Goal: Find specific page/section: Find specific page/section

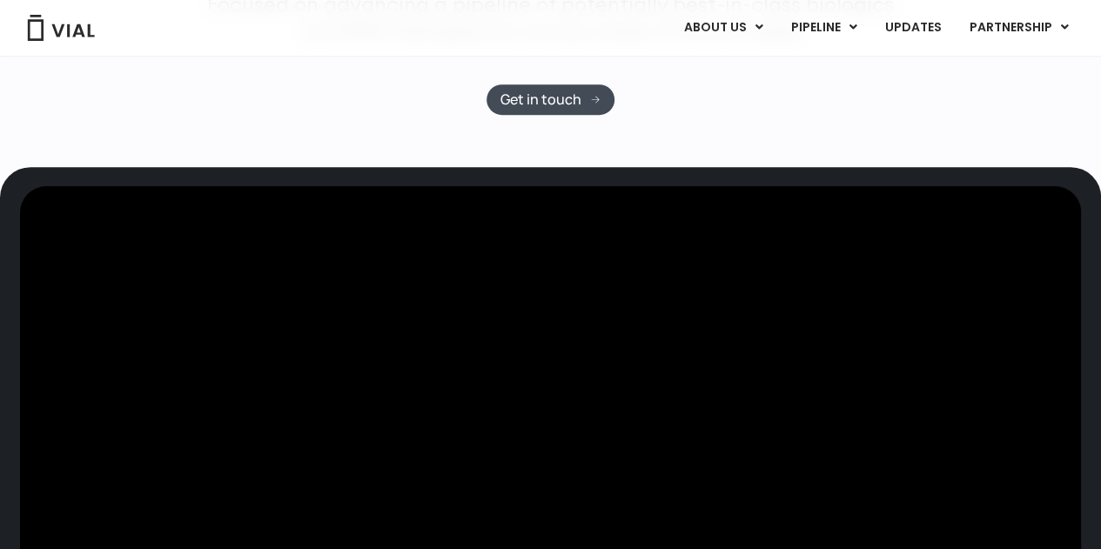
scroll to position [432, 0]
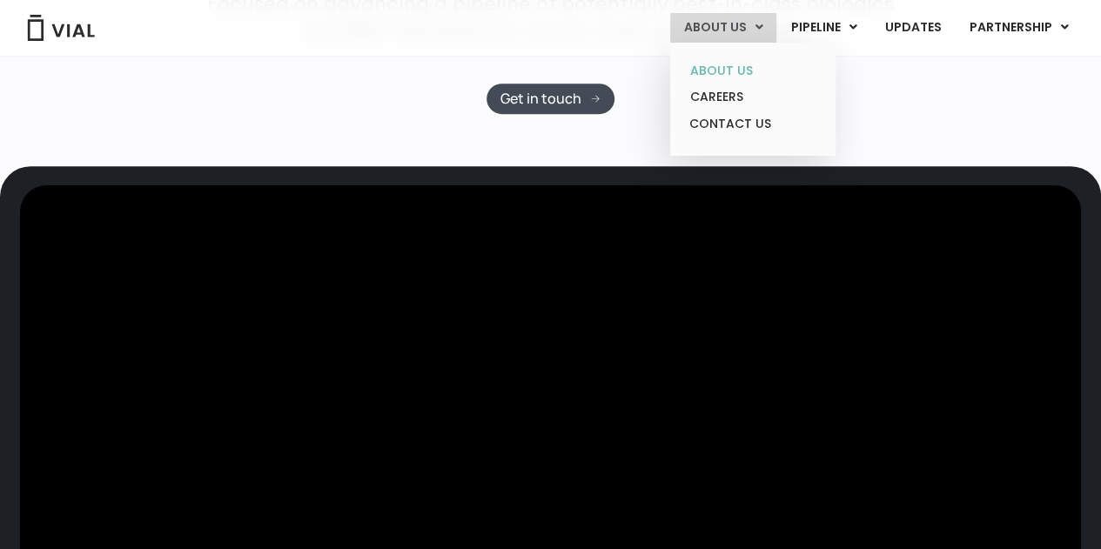
click at [739, 70] on link "ABOUT US" at bounding box center [752, 70] width 152 height 27
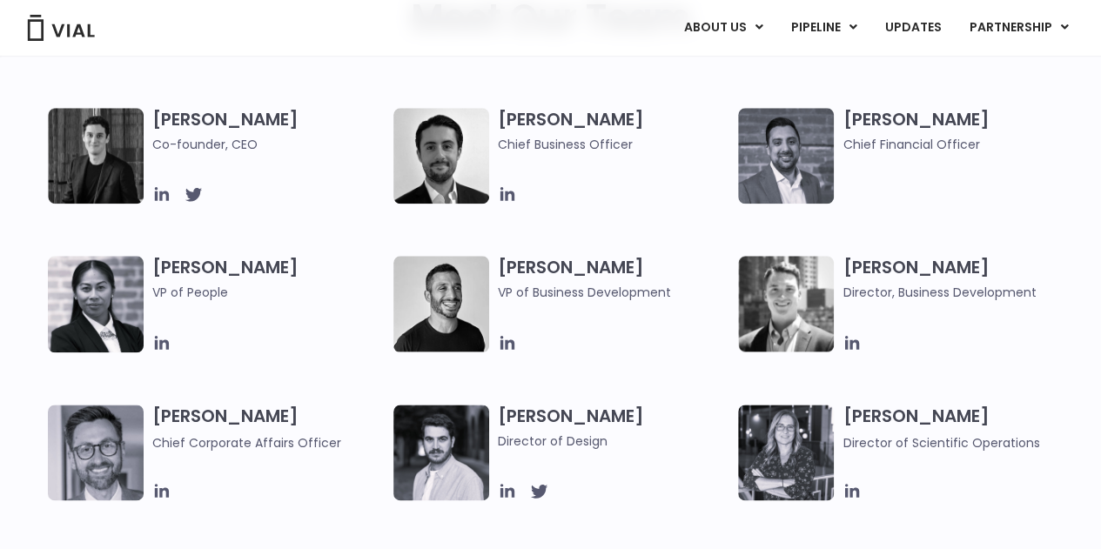
scroll to position [842, 0]
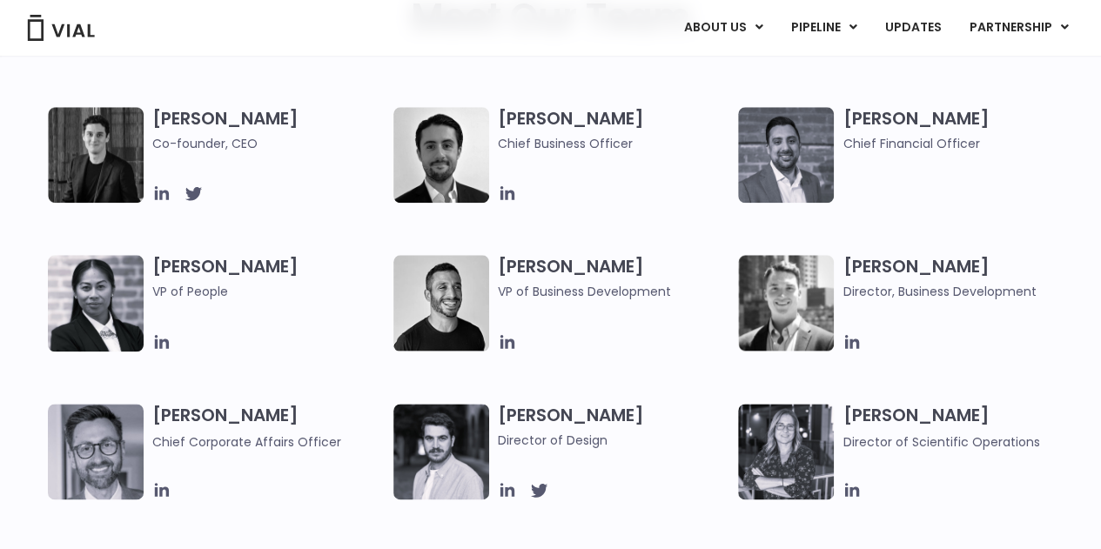
click at [378, 213] on div "[PERSON_NAME] Co-founder, CEO [PERSON_NAME] Chief Business Officer [PERSON_NAME…" at bounding box center [566, 477] width 1036 height 741
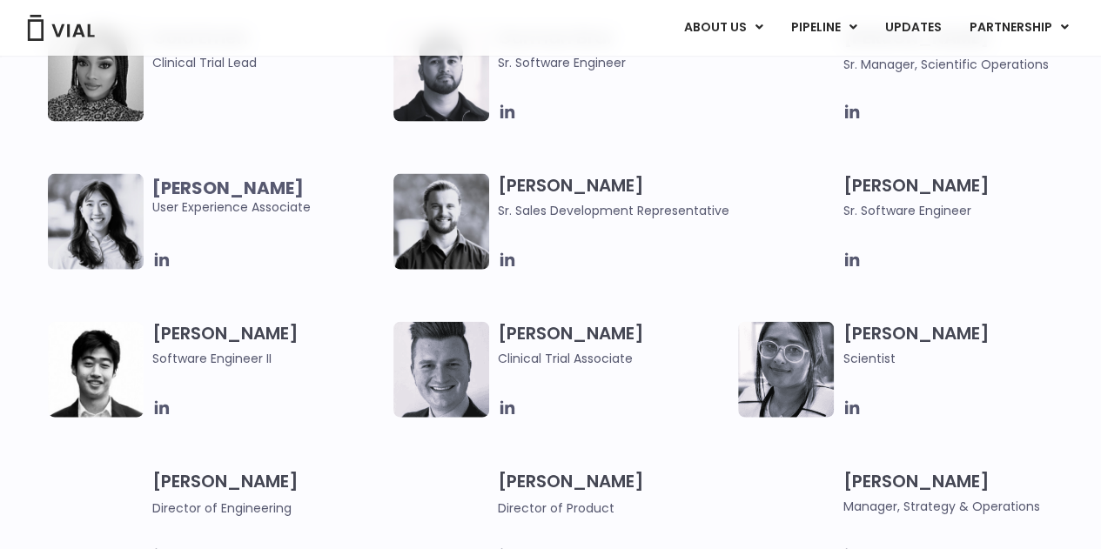
scroll to position [1827, 0]
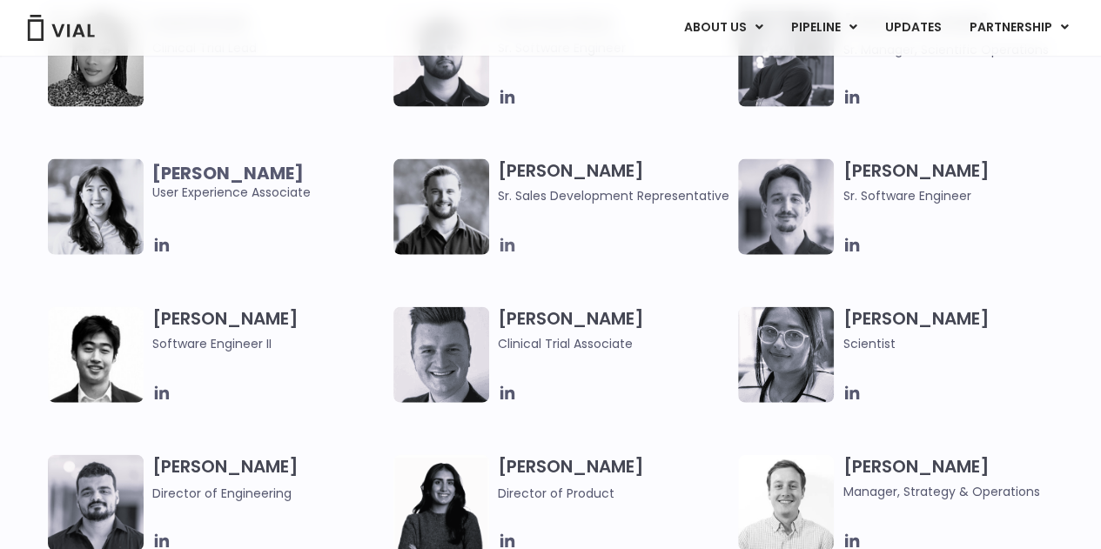
click at [508, 246] on icon at bounding box center [507, 245] width 19 height 19
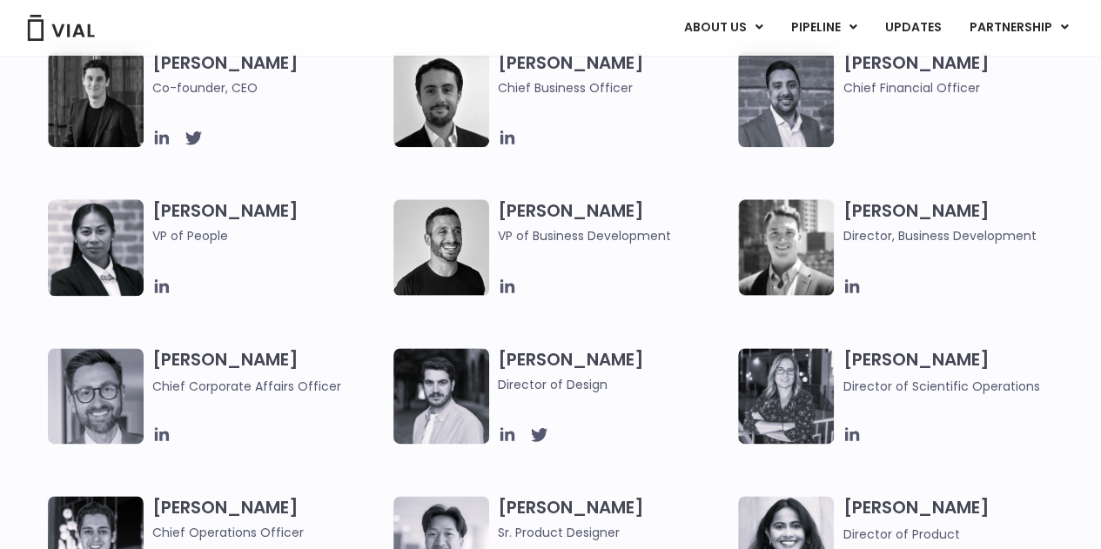
scroll to position [900, 0]
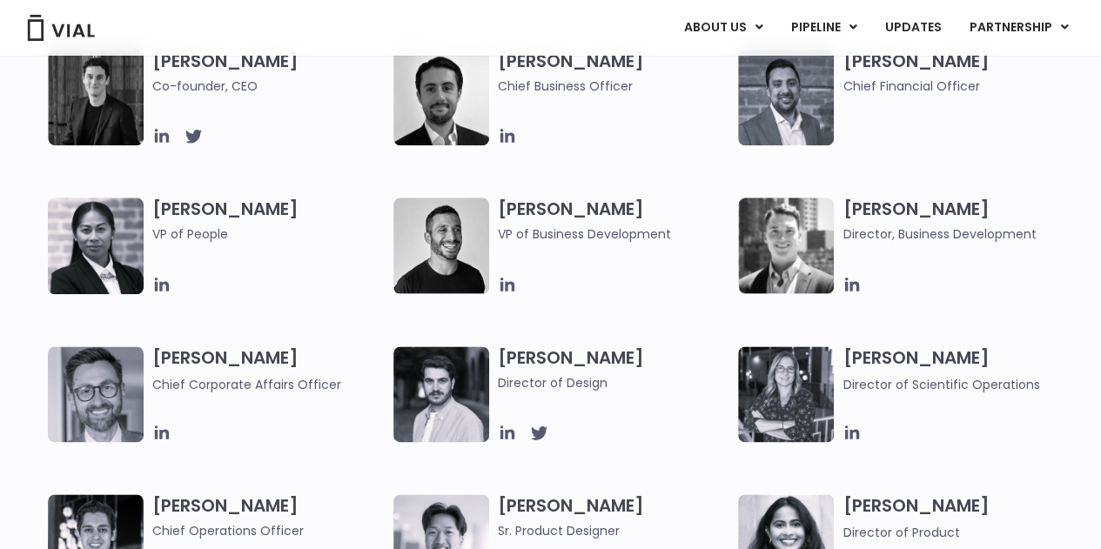
click at [84, 104] on img at bounding box center [96, 98] width 96 height 96
click at [160, 143] on icon at bounding box center [161, 135] width 19 height 19
